Goal: Use online tool/utility: Utilize a website feature to perform a specific function

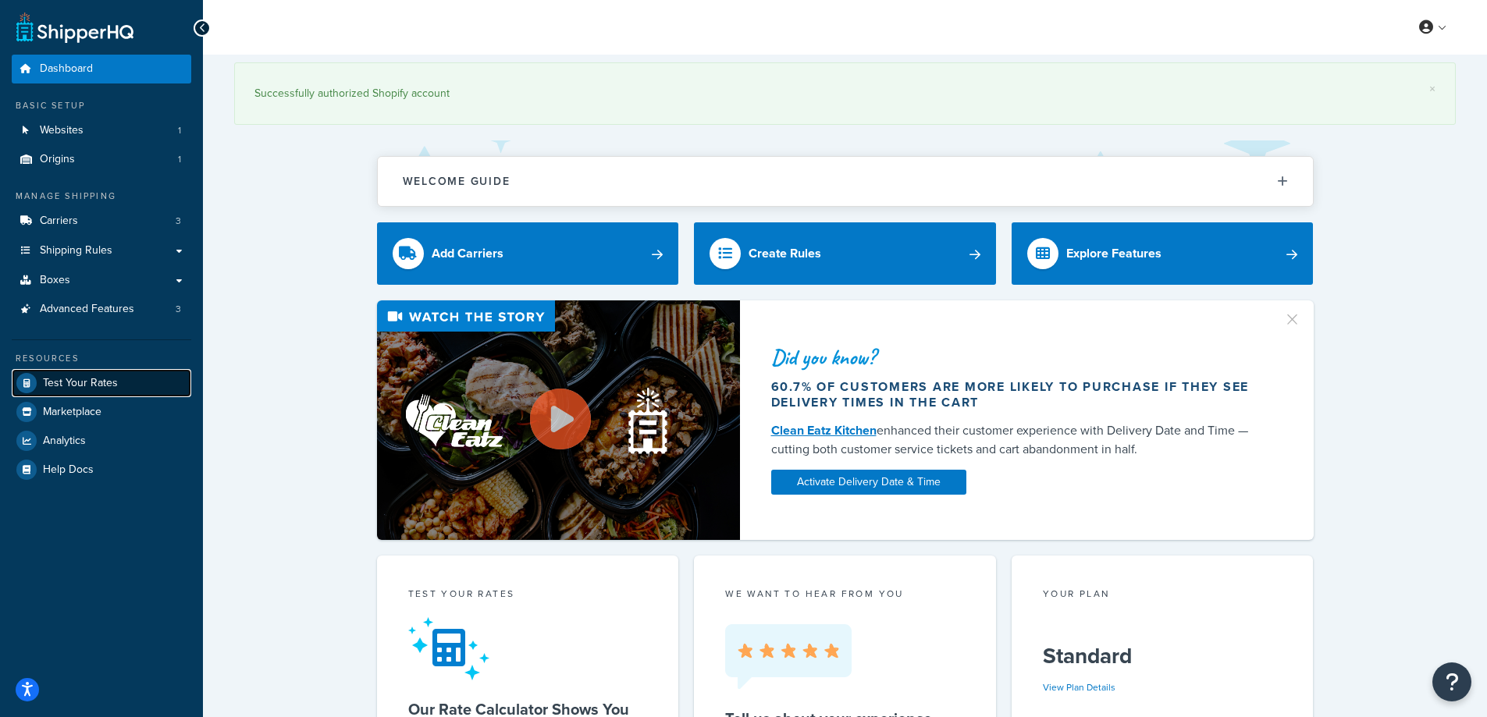
click at [71, 380] on span "Test Your Rates" at bounding box center [80, 383] width 75 height 13
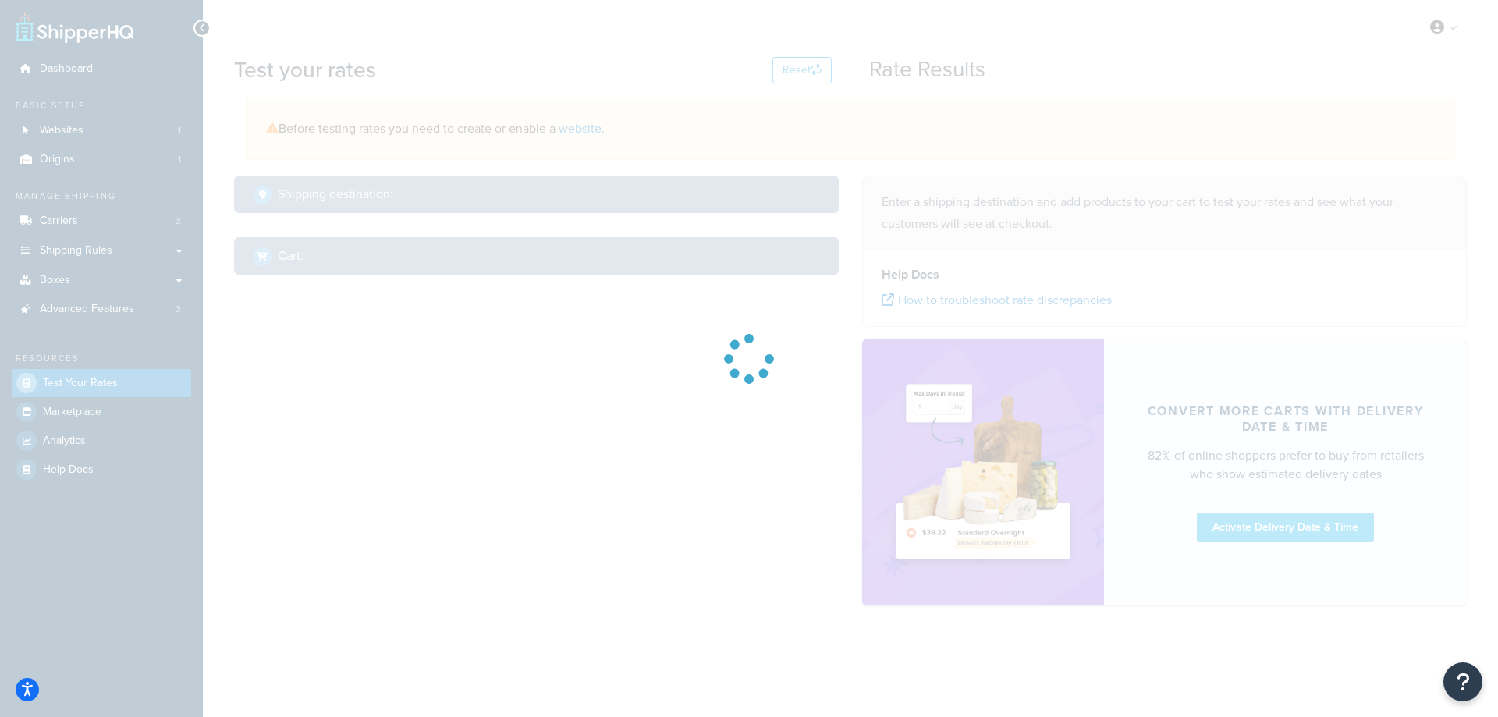
select select "[GEOGRAPHIC_DATA]"
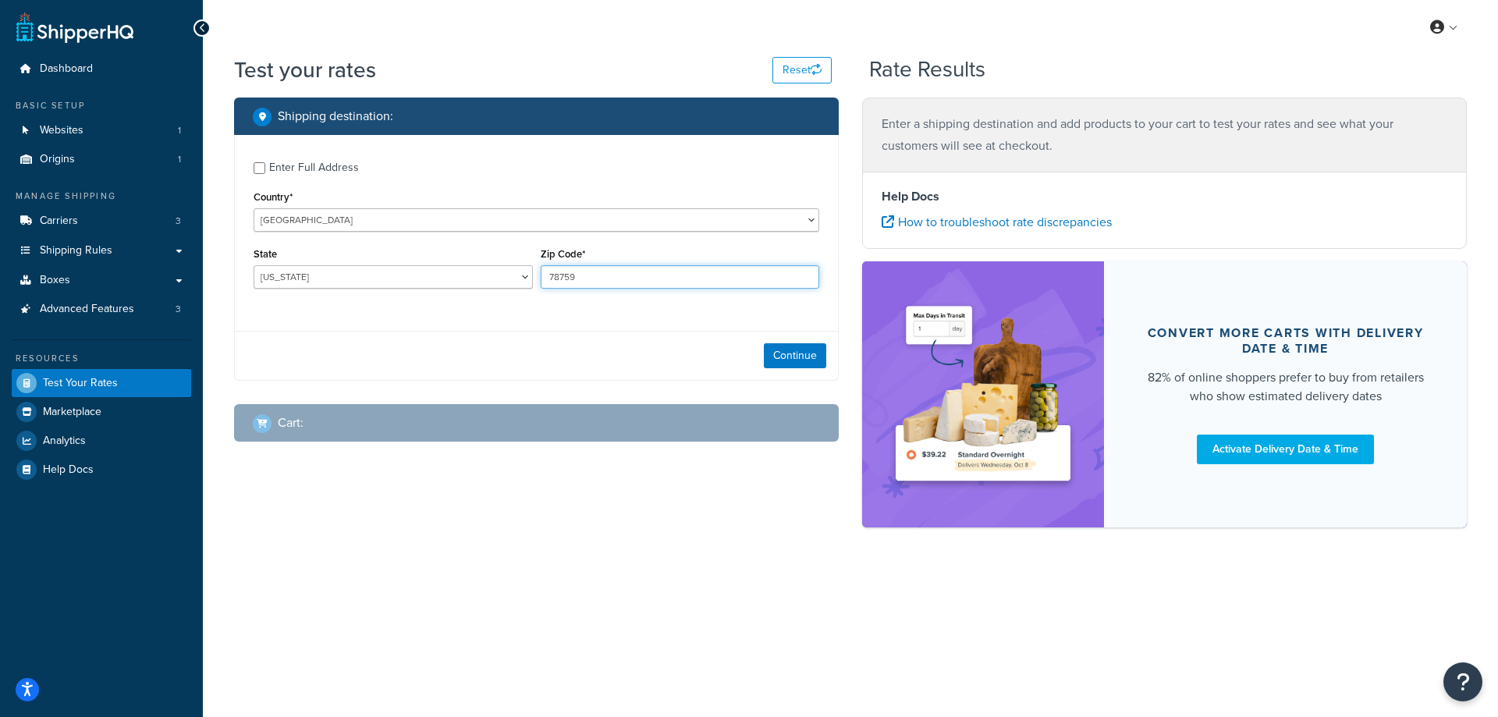
drag, startPoint x: 583, startPoint y: 279, endPoint x: 511, endPoint y: 285, distance: 72.1
click at [511, 285] on div "State [US_STATE] [US_STATE] [US_STATE] [US_STATE] [US_STATE] Armed Forces Ameri…" at bounding box center [537, 271] width 574 height 57
paste input "90704"
type input "90704"
click at [506, 314] on div "Enter Full Address Country* [GEOGRAPHIC_DATA] [GEOGRAPHIC_DATA] [GEOGRAPHIC_DAT…" at bounding box center [536, 227] width 603 height 184
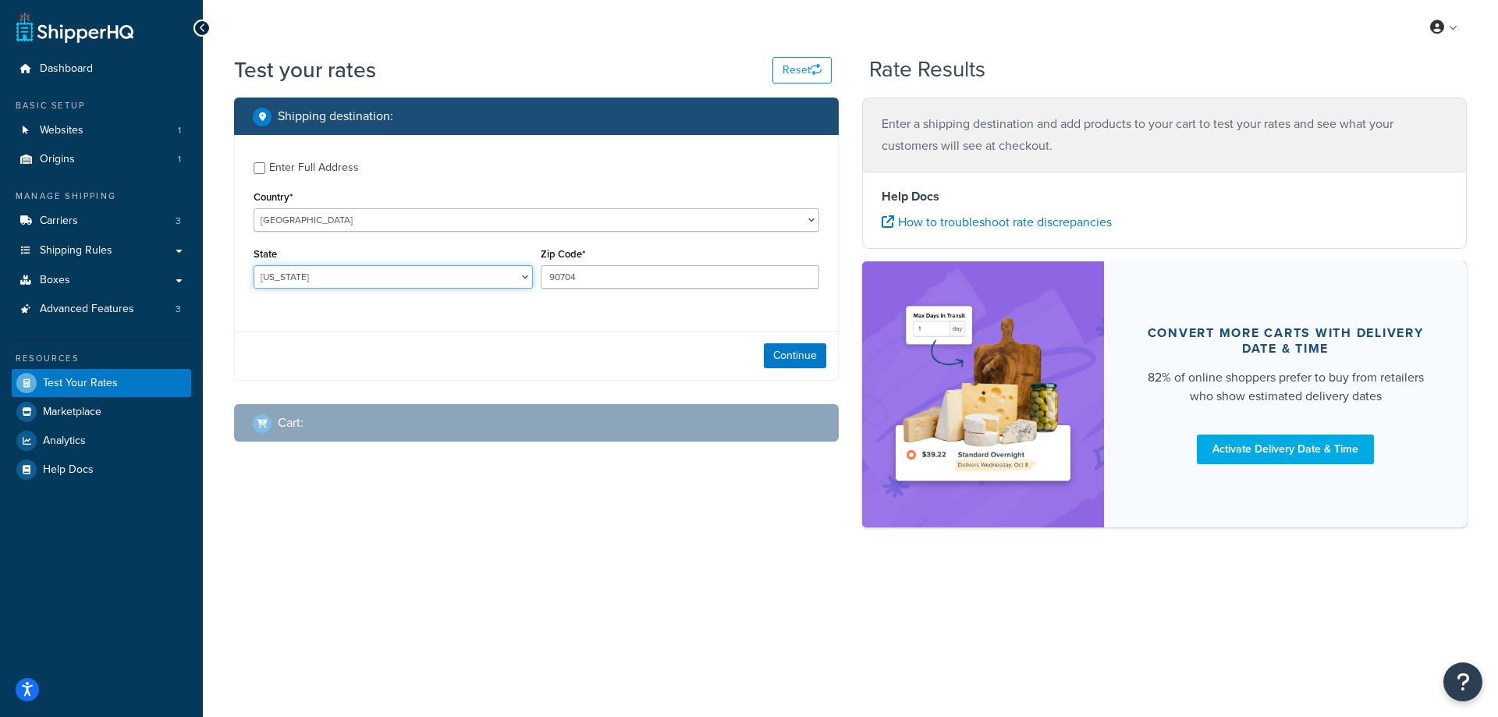
click at [372, 274] on select "[US_STATE] [US_STATE] [US_STATE] [US_STATE] [US_STATE] Armed Forces Americas Ar…" at bounding box center [393, 276] width 279 height 23
select select "CA"
click at [254, 265] on select "[US_STATE] [US_STATE] [US_STATE] [US_STATE] [US_STATE] Armed Forces Americas Ar…" at bounding box center [393, 276] width 279 height 23
click at [327, 521] on div "Shipping destination : Enter Full Address Country* [GEOGRAPHIC_DATA] [GEOGRAPHI…" at bounding box center [850, 321] width 1256 height 446
click at [814, 354] on button "Continue" at bounding box center [795, 355] width 62 height 25
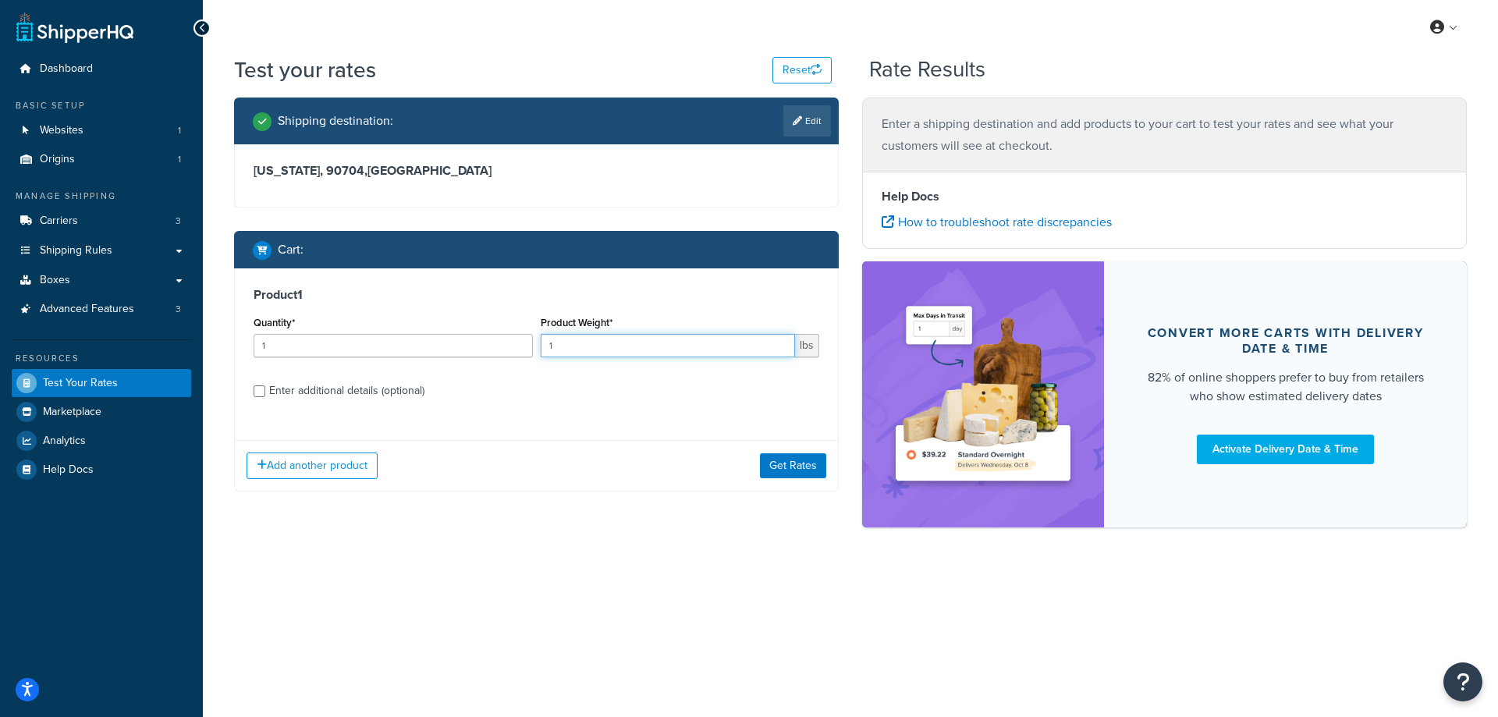
drag, startPoint x: 576, startPoint y: 350, endPoint x: 530, endPoint y: 350, distance: 46.0
click at [530, 350] on div "Quantity* 1 Product Weight* 1 lbs" at bounding box center [537, 340] width 574 height 57
paste input ".53"
type input "1.53"
click at [386, 345] on input "1" at bounding box center [393, 345] width 279 height 23
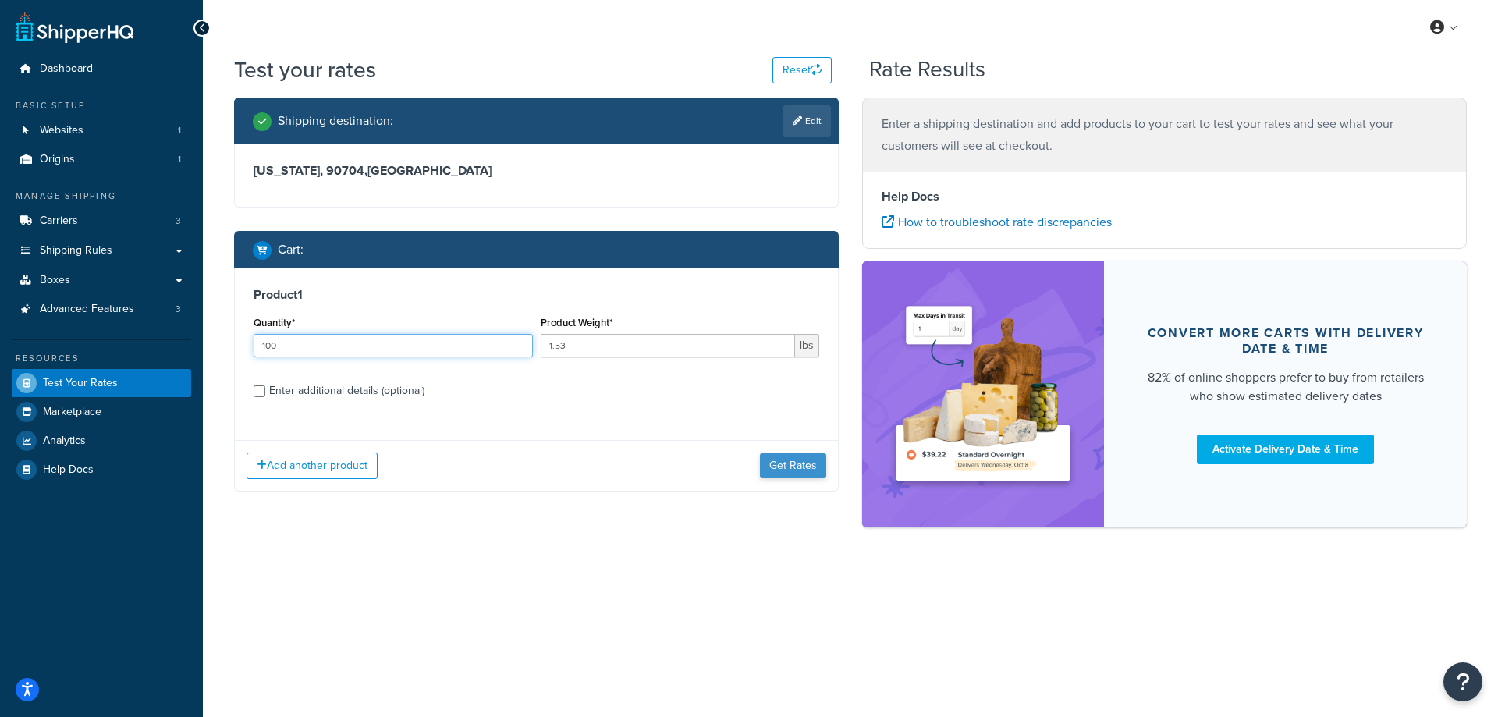
type input "100"
drag, startPoint x: 795, startPoint y: 469, endPoint x: 778, endPoint y: 469, distance: 17.2
click at [794, 469] on button "Get Rates" at bounding box center [793, 465] width 66 height 25
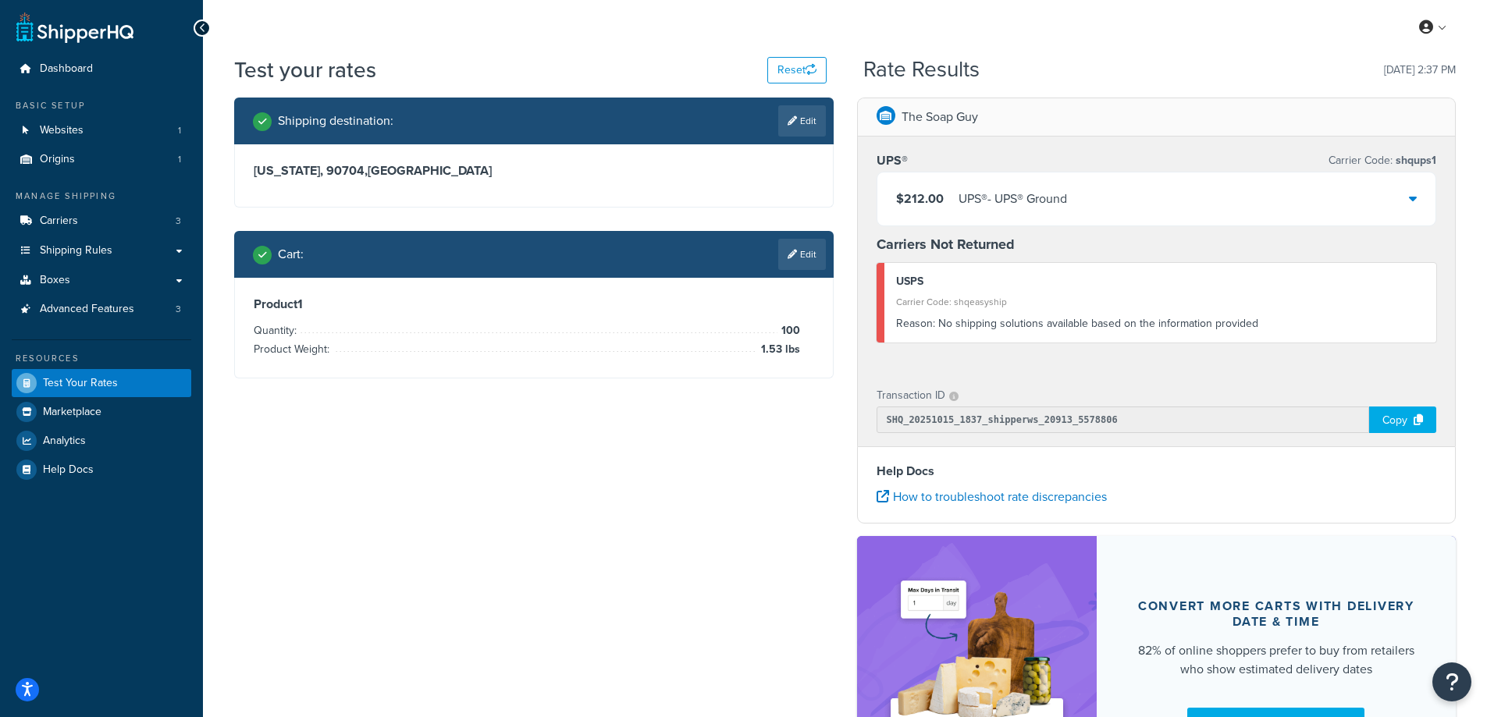
click at [1046, 203] on div "UPS® - UPS® Ground" at bounding box center [1012, 199] width 108 height 22
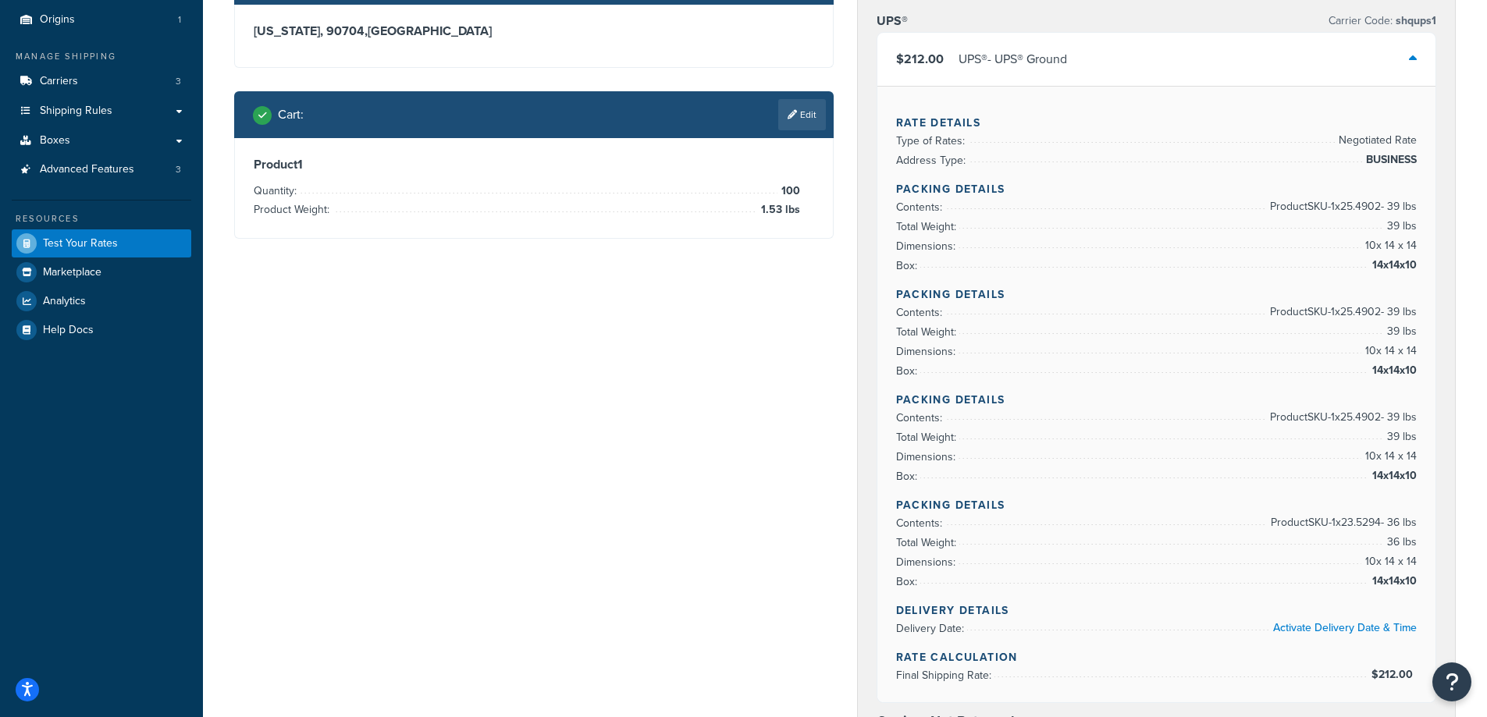
scroll to position [156, 0]
